Goal: Information Seeking & Learning: Understand process/instructions

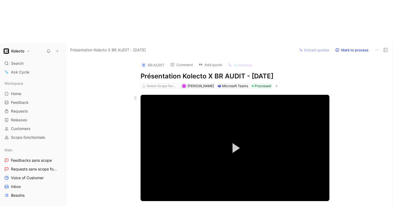
click at [221, 98] on video "Video Player" at bounding box center [235, 148] width 189 height 106
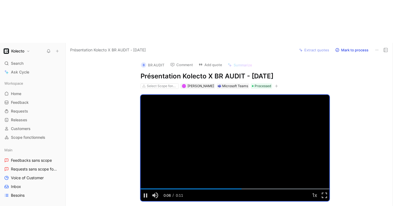
click at [193, 72] on h1 "Présentation Kolecto X BR AUDIT - [DATE]" at bounding box center [235, 76] width 189 height 9
copy h1 "Présentation Kolecto X BR AUDIT - [DATE]"
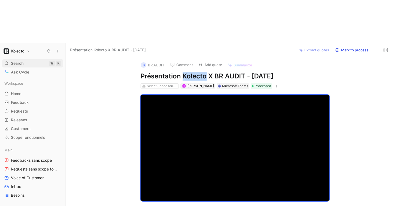
click at [13, 60] on span "Search" at bounding box center [17, 63] width 13 height 7
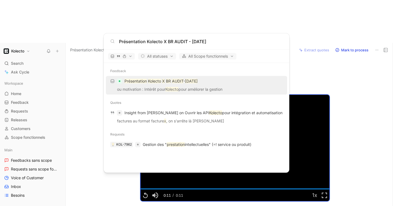
type input "Présentation Kolecto X BR AUDIT - [DATE]"
click at [90, 98] on body "Kolecto Search ⌘ K Ask Cycle Workspace Home G then H Feedback G then F Requests…" at bounding box center [196, 103] width 393 height 206
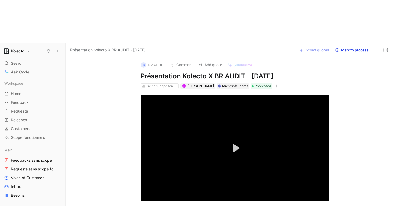
click at [220, 112] on video "Video Player" at bounding box center [235, 148] width 189 height 106
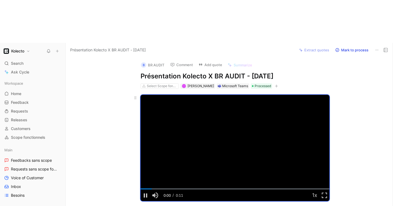
click at [207, 110] on video "Video Player" at bounding box center [235, 148] width 189 height 106
click at [25, 100] on span "Feedback" at bounding box center [20, 102] width 18 height 5
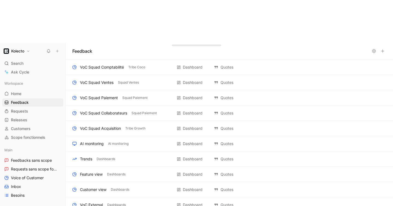
click at [34, 59] on div "Search ⌘ K Ask Cycle" at bounding box center [32, 67] width 61 height 17
click at [31, 59] on div "Search ⌘ K Ask Cycle" at bounding box center [32, 67] width 61 height 17
click at [19, 60] on span "Search" at bounding box center [17, 63] width 13 height 7
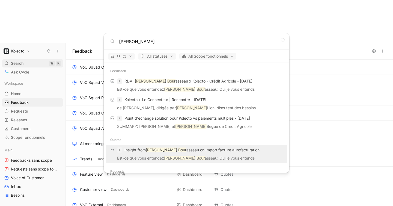
type input "[PERSON_NAME]"
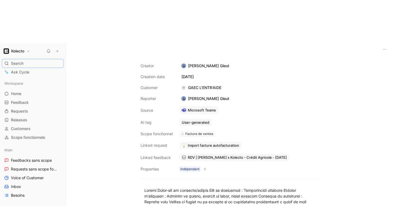
click at [212, 155] on span "RDV | [PERSON_NAME] x Kolecto - Crédit Agricole - [DATE]" at bounding box center [237, 157] width 99 height 5
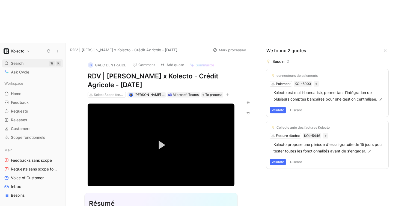
click at [18, 60] on span "Search" at bounding box center [17, 63] width 13 height 7
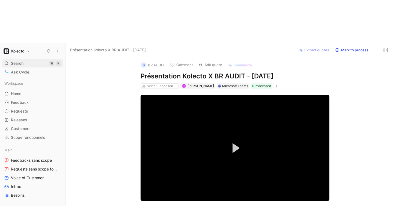
click at [21, 60] on span "Search" at bounding box center [17, 63] width 13 height 7
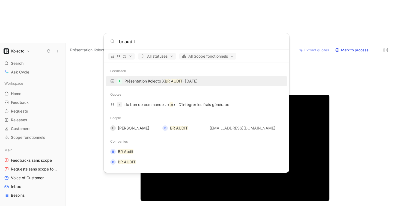
type input "br audit"
click at [110, 39] on icon at bounding box center [112, 41] width 4 height 4
click at [154, 45] on div "br audit" at bounding box center [197, 41] width 186 height 16
click at [144, 44] on input "br audit" at bounding box center [201, 41] width 164 height 7
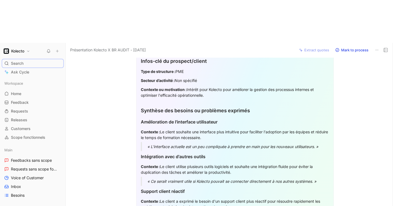
scroll to position [172, 0]
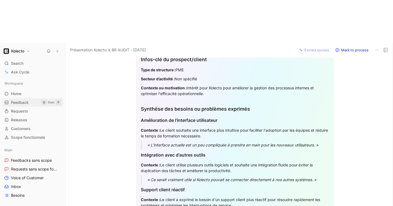
click at [24, 100] on span "Feedback" at bounding box center [20, 102] width 18 height 5
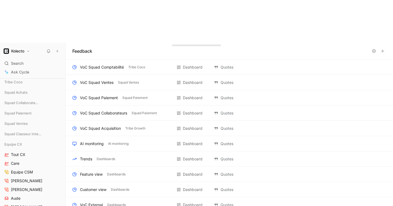
scroll to position [146, 0]
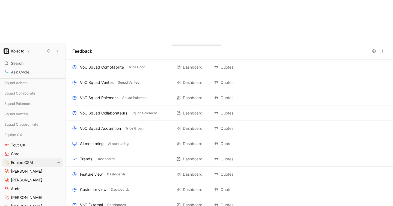
click at [23, 160] on span "Equipe CSM" at bounding box center [22, 162] width 22 height 5
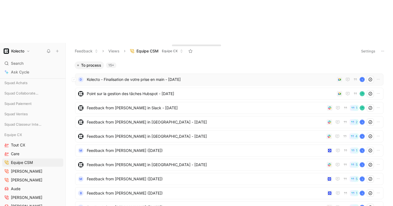
click at [212, 76] on span "Kolecto - Finalisation de votre prise en main - [DATE]" at bounding box center [211, 79] width 248 height 7
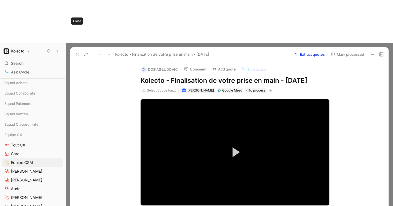
click at [77, 52] on icon at bounding box center [77, 54] width 4 height 4
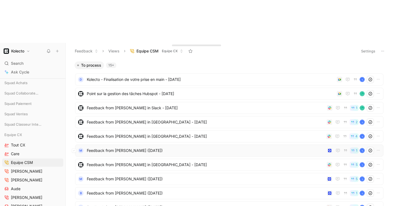
click at [150, 147] on span "Feedback from [PERSON_NAME] ([DATE])" at bounding box center [206, 150] width 238 height 7
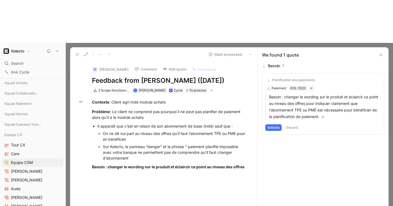
click at [77, 52] on icon at bounding box center [77, 54] width 4 height 4
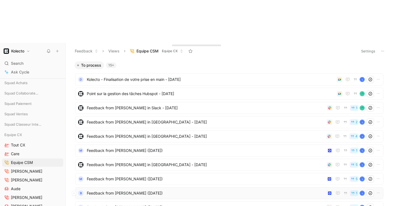
click at [115, 190] on span "Feedback from [PERSON_NAME] ([DATE])" at bounding box center [206, 193] width 238 height 7
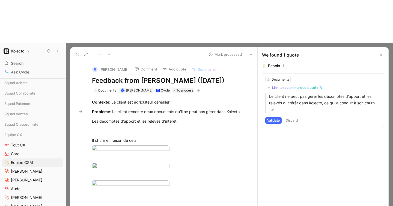
click at [78, 52] on icon at bounding box center [77, 54] width 4 height 4
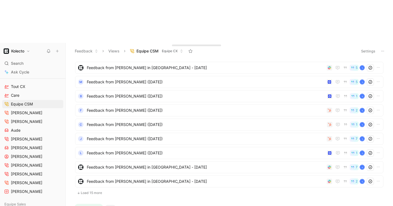
scroll to position [198, 0]
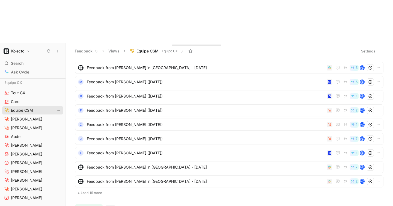
click at [21, 107] on span "Equipe CSM" at bounding box center [22, 109] width 22 height 5
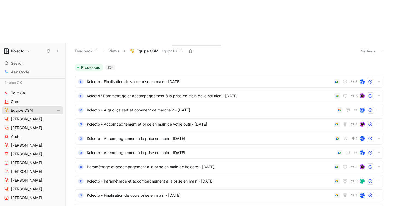
scroll to position [0, 0]
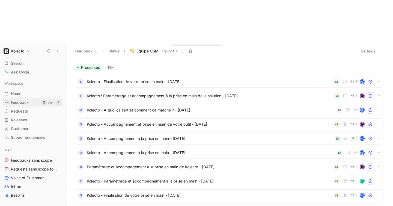
click at [24, 100] on span "Feedback" at bounding box center [20, 102] width 18 height 5
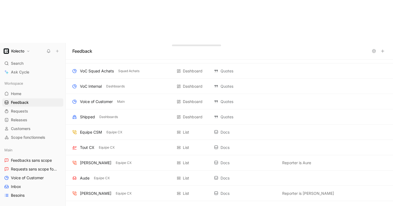
scroll to position [148, 0]
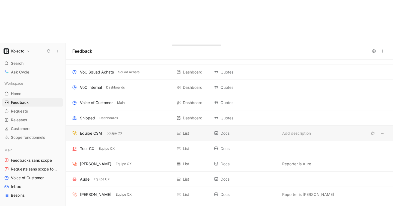
click at [88, 130] on div "Equipe CSM" at bounding box center [91, 133] width 22 height 7
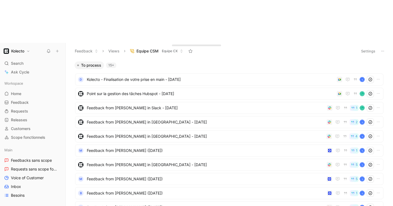
click at [92, 62] on span "To process" at bounding box center [91, 64] width 20 height 5
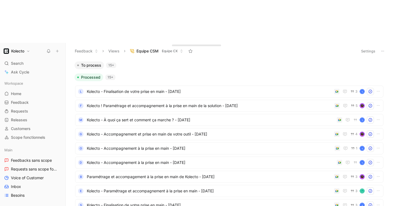
click at [92, 62] on span "To process" at bounding box center [91, 64] width 20 height 5
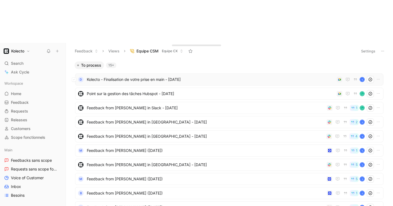
click at [99, 76] on span "Kolecto - Finalisation de votre prise en main - [DATE]" at bounding box center [211, 79] width 248 height 7
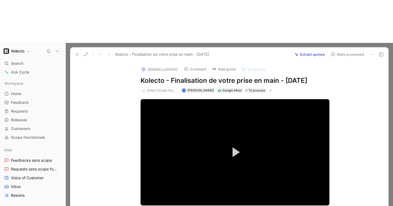
click at [76, 53] on use at bounding box center [77, 54] width 2 height 2
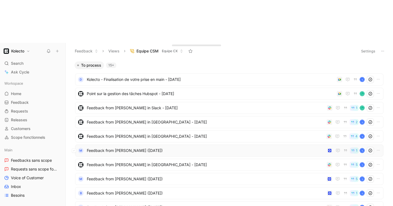
click at [110, 147] on span "Feedback from [PERSON_NAME] ([DATE])" at bounding box center [206, 150] width 238 height 7
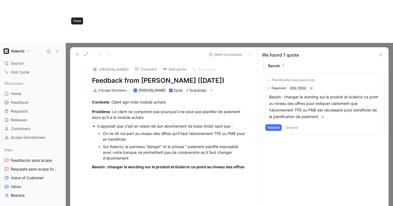
click at [76, 52] on icon at bounding box center [77, 54] width 4 height 4
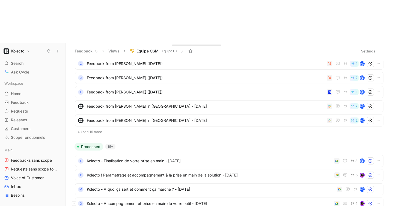
scroll to position [164, 0]
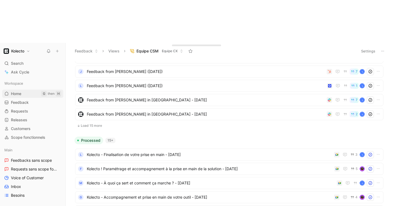
click at [14, 91] on span "Home" at bounding box center [16, 93] width 10 height 5
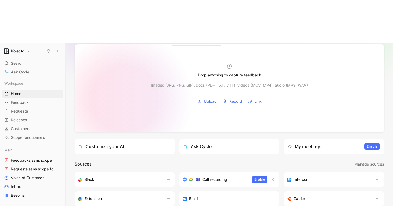
scroll to position [39, 0]
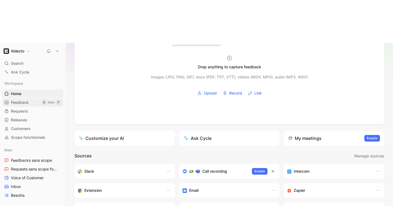
click at [14, 100] on span "Feedback" at bounding box center [20, 102] width 18 height 5
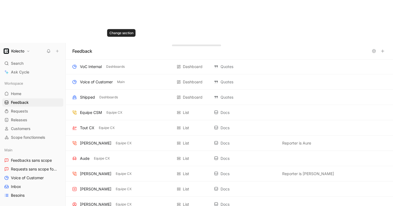
scroll to position [169, 0]
click at [88, 124] on div "Tout CX" at bounding box center [87, 127] width 14 height 7
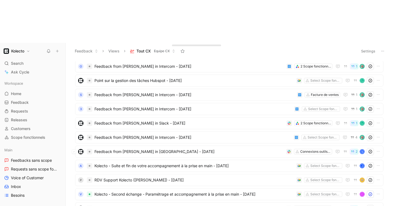
scroll to position [268, 0]
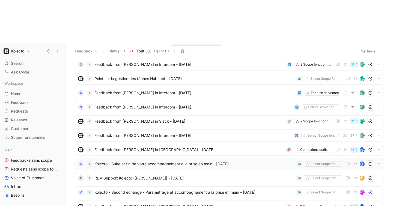
click at [133, 160] on span "Kolecto - Suite et fin de votre accompagnement à la prise en main - [DATE]" at bounding box center [194, 163] width 200 height 7
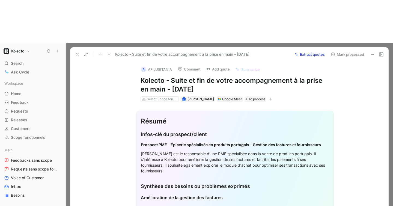
click at [76, 50] on button at bounding box center [77, 54] width 8 height 8
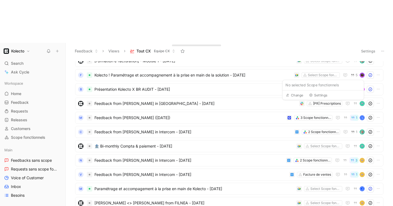
scroll to position [476, 0]
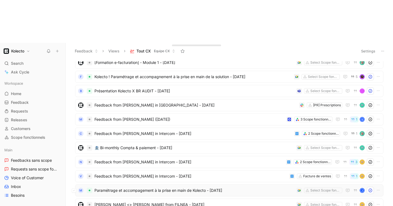
click at [201, 187] on span "Paramétrage et accompagement à la prise en main de Kolecto - [DATE]" at bounding box center [194, 190] width 200 height 7
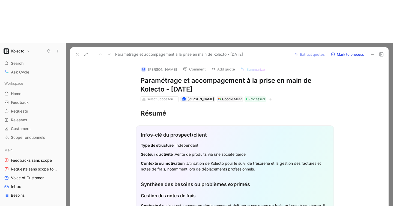
click at [79, 50] on button at bounding box center [77, 54] width 8 height 8
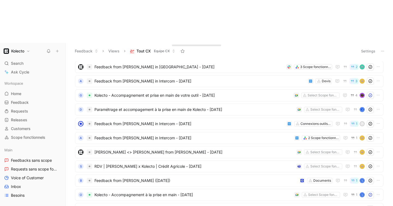
scroll to position [791, 0]
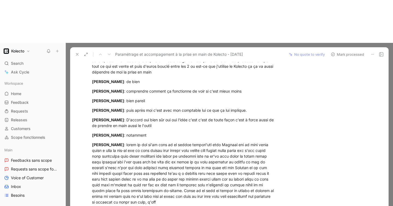
scroll to position [1090, 0]
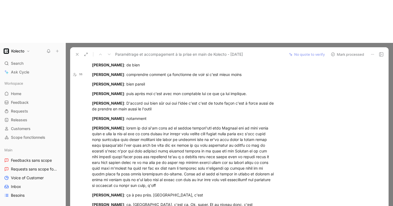
click at [74, 50] on button at bounding box center [77, 54] width 8 height 8
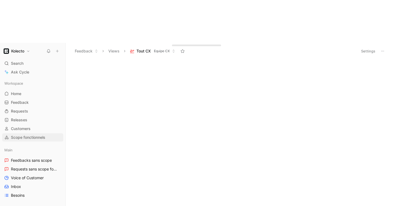
scroll to position [113, 0]
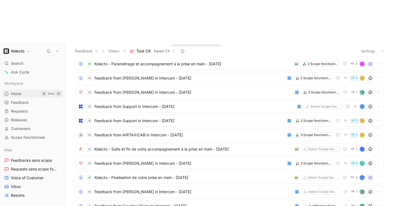
click at [17, 89] on link "Home G then H" at bounding box center [32, 93] width 61 height 8
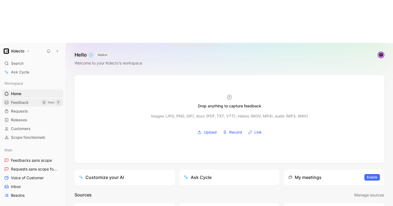
click at [21, 100] on span "Feedback" at bounding box center [20, 102] width 18 height 5
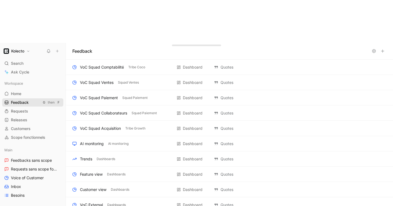
click at [13, 100] on span "Feedback" at bounding box center [20, 102] width 18 height 5
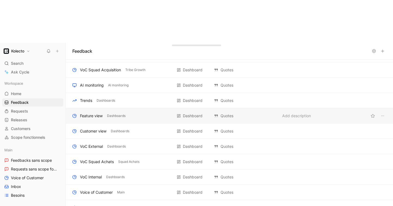
scroll to position [133, 0]
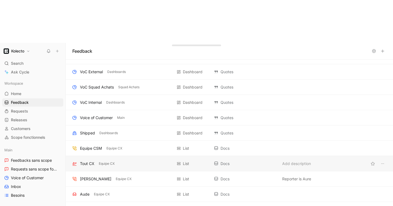
click at [145, 160] on div "Tout CX Equipe CX" at bounding box center [122, 163] width 100 height 7
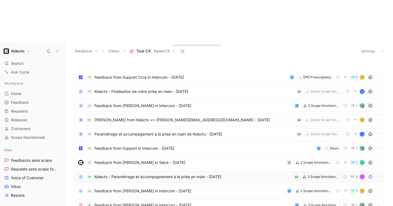
click at [136, 173] on span "Kolecto - Paramétrage et accompagnement à la prise en main - [DATE]" at bounding box center [192, 176] width 197 height 7
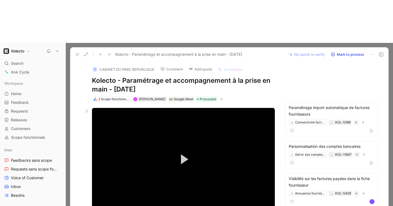
click at [164, 110] on video "Video Player" at bounding box center [183, 159] width 183 height 103
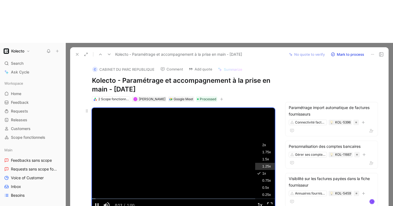
click at [259, 163] on li "1.25x" at bounding box center [274, 166] width 39 height 7
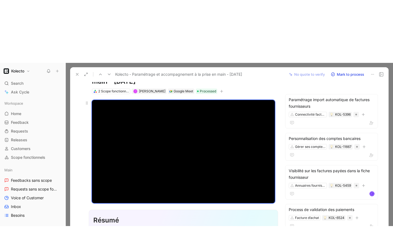
scroll to position [24, 0]
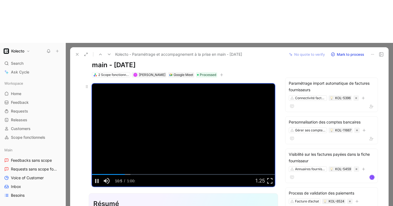
click at [225, 83] on video "Video Player" at bounding box center [183, 134] width 183 height 103
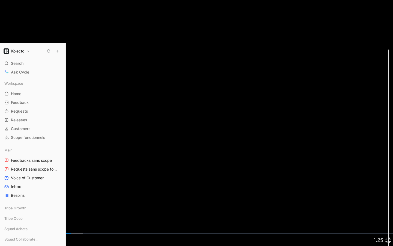
click at [225, 107] on video "Video Player" at bounding box center [196, 123] width 393 height 246
click at [203, 112] on button "Play Video" at bounding box center [196, 122] width 25 height 25
drag, startPoint x: 244, startPoint y: 126, endPoint x: 240, endPoint y: 126, distance: 3.3
click at [240, 126] on video "Video Player" at bounding box center [196, 123] width 393 height 246
click at [206, 122] on button "Play Video" at bounding box center [196, 122] width 25 height 25
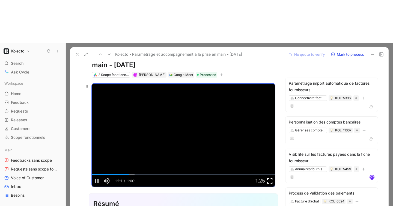
click at [270, 180] on span "Video Player" at bounding box center [270, 180] width 10 height 0
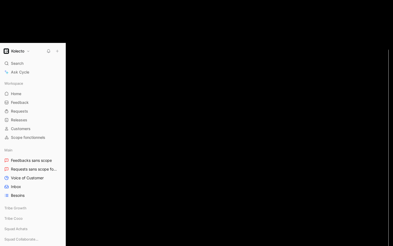
click at [126, 98] on video "Video Player" at bounding box center [196, 123] width 393 height 246
